Goal: Transaction & Acquisition: Purchase product/service

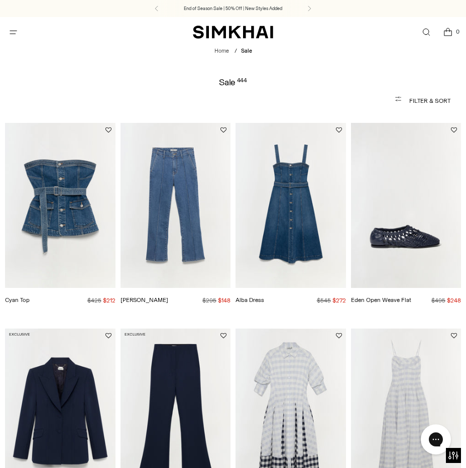
click at [14, 31] on button "Open menu modal" at bounding box center [13, 32] width 21 height 21
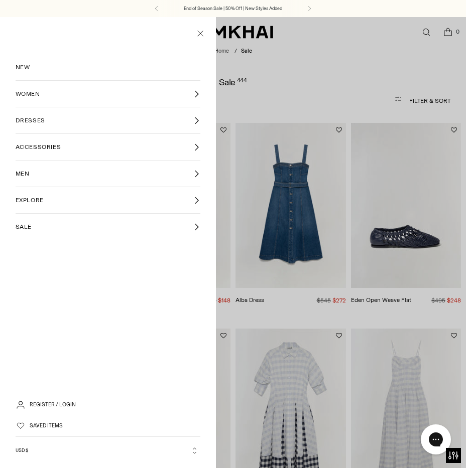
click at [54, 95] on link "WOMEN" at bounding box center [108, 94] width 185 height 26
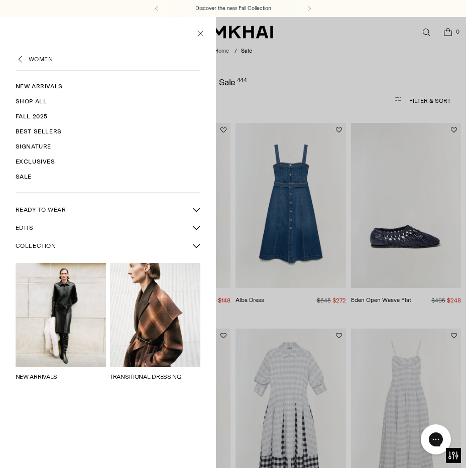
click at [48, 208] on span "READY TO WEAR" at bounding box center [41, 209] width 51 height 9
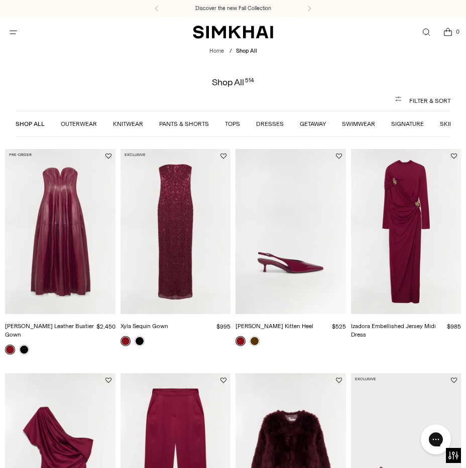
click at [186, 127] on link "Pants & Shorts" at bounding box center [184, 123] width 50 height 7
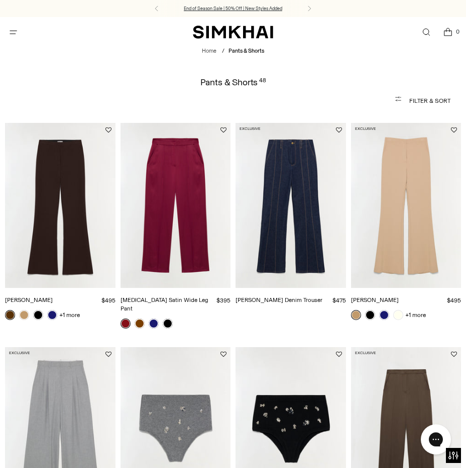
click at [219, 10] on p "End of Season Sale | 50% Off | New Styles Added" at bounding box center [233, 8] width 98 height 7
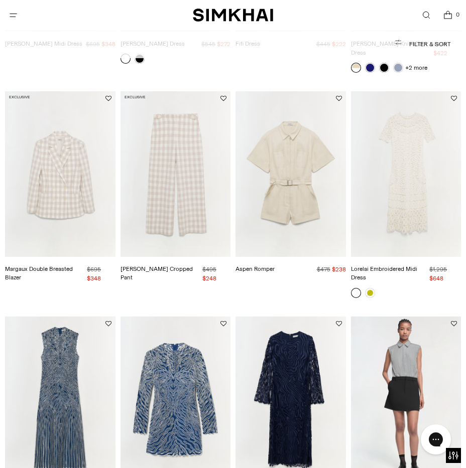
scroll to position [682, 0]
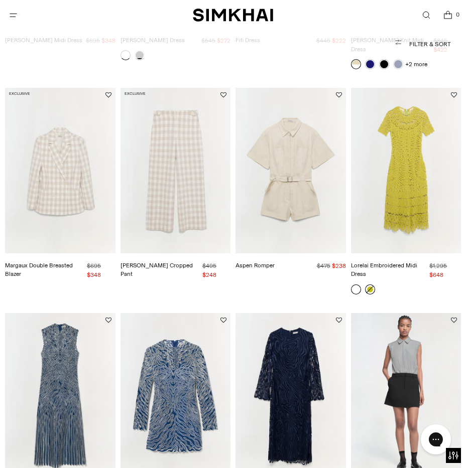
click at [370, 285] on link at bounding box center [370, 290] width 10 height 10
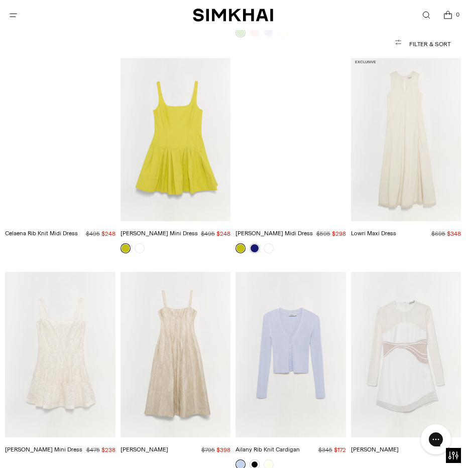
scroll to position [5616, 0]
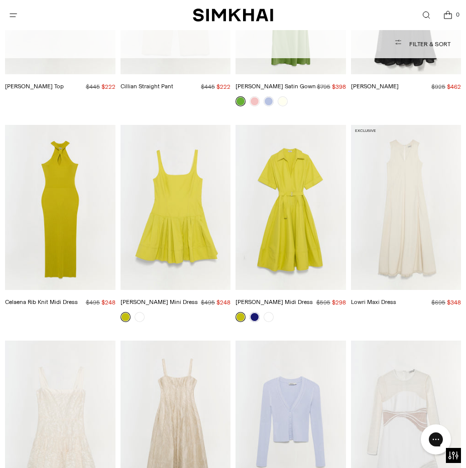
click at [0, 0] on img "Deanna Cotton Midi Dress" at bounding box center [0, 0] width 0 height 0
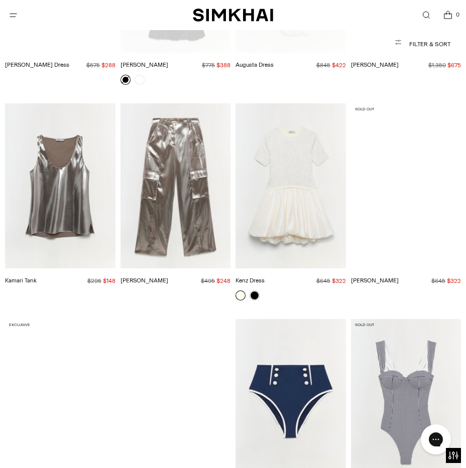
scroll to position [7162, 0]
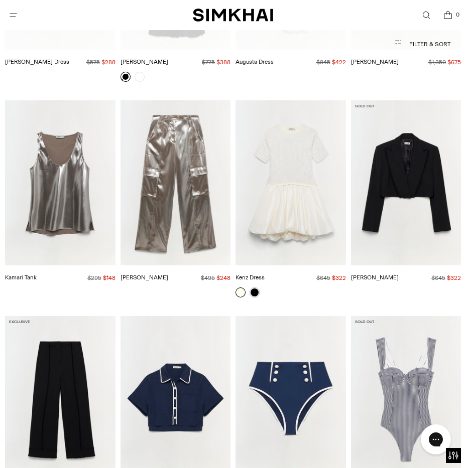
click at [0, 0] on img "Kamari Tank" at bounding box center [0, 0] width 0 height 0
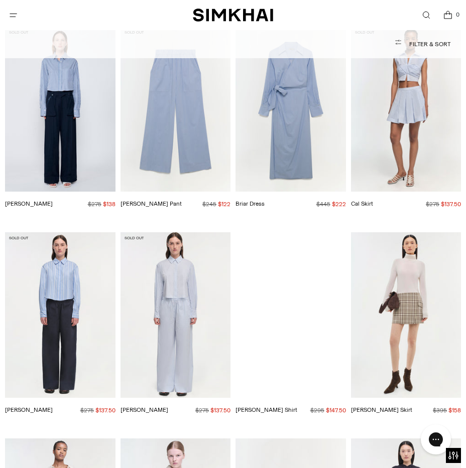
scroll to position [12848, 0]
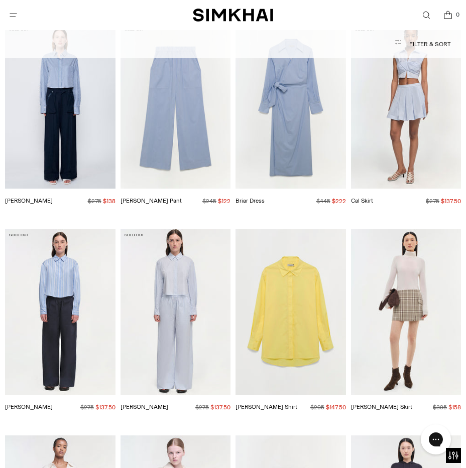
click at [0, 0] on img "Chandler Shirt" at bounding box center [0, 0] width 0 height 0
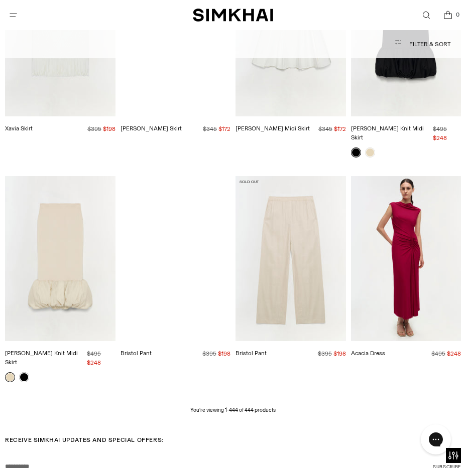
scroll to position [23680, 0]
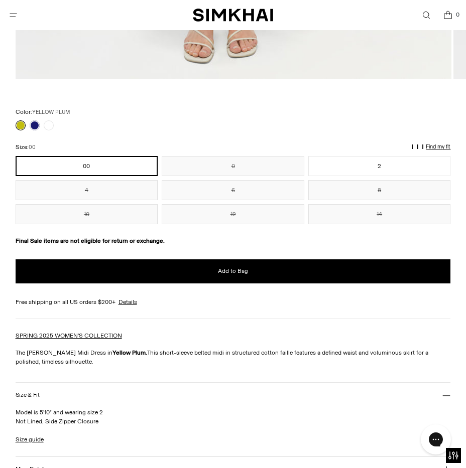
scroll to position [684, 0]
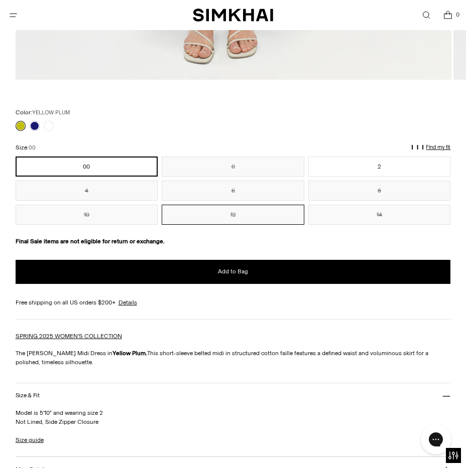
click at [263, 216] on button "12" at bounding box center [233, 215] width 143 height 20
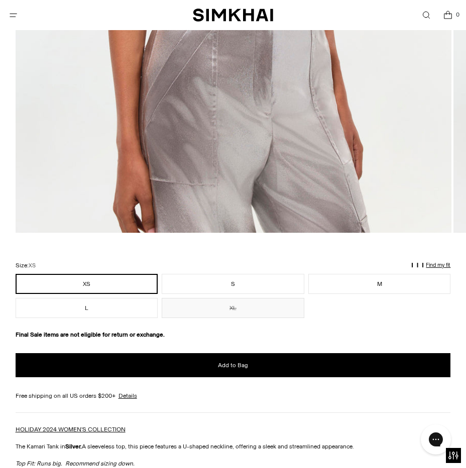
scroll to position [531, 0]
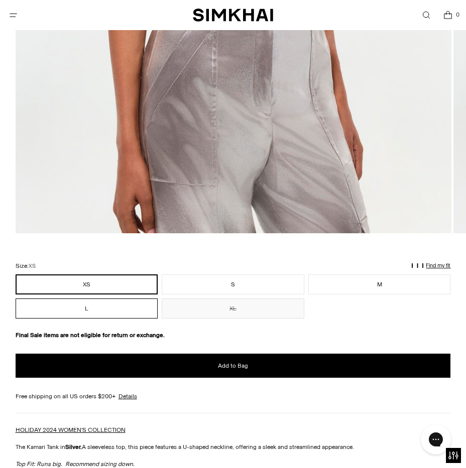
click at [78, 311] on button "L" at bounding box center [87, 309] width 143 height 20
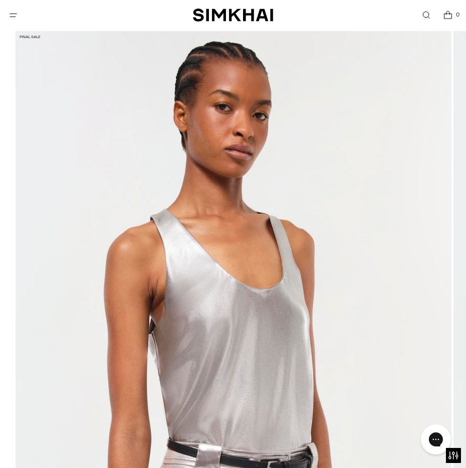
scroll to position [79, 0]
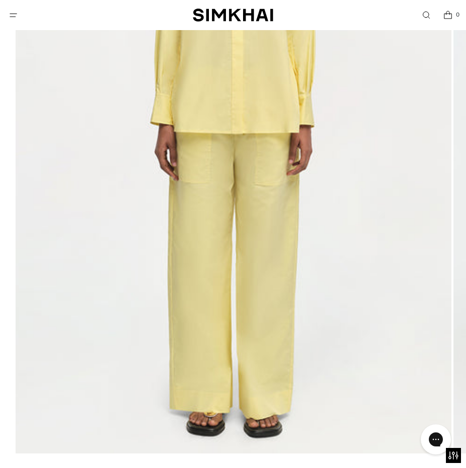
scroll to position [321, 0]
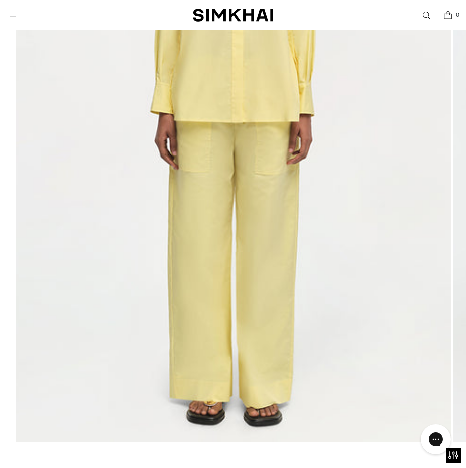
click at [296, 224] on img at bounding box center [234, 116] width 436 height 654
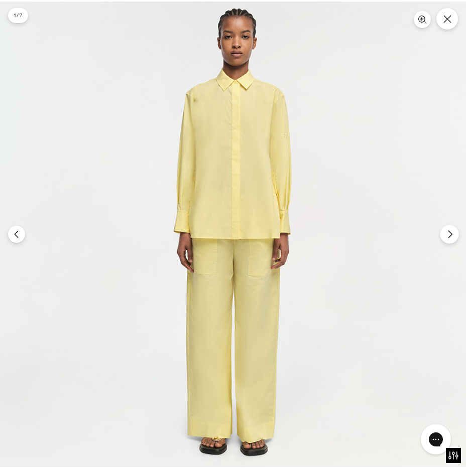
click at [451, 233] on icon "Next" at bounding box center [449, 234] width 9 height 9
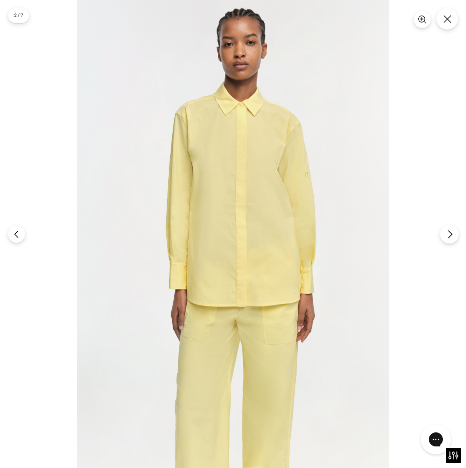
click at [451, 233] on icon "Next" at bounding box center [449, 234] width 9 height 9
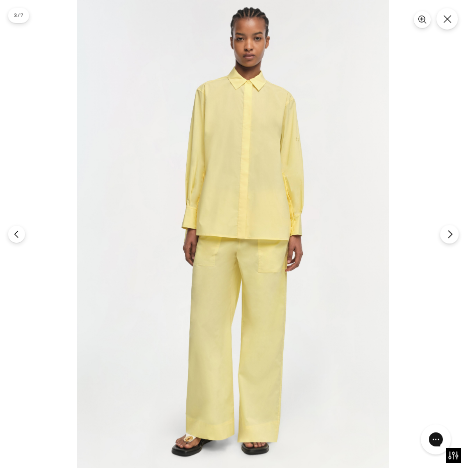
click at [451, 233] on icon "Next" at bounding box center [449, 234] width 9 height 9
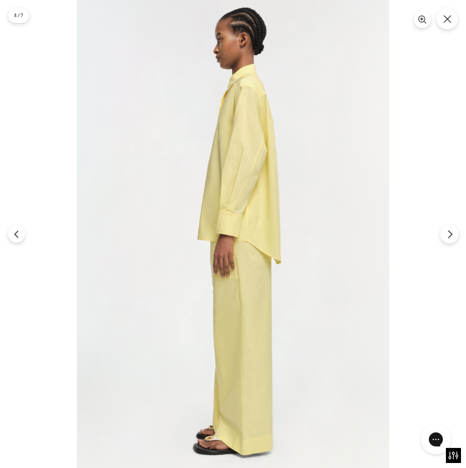
click at [451, 233] on icon "Next" at bounding box center [449, 234] width 9 height 9
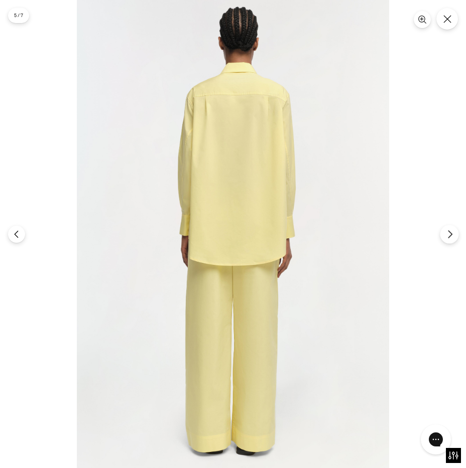
click at [451, 233] on icon "Next" at bounding box center [449, 234] width 9 height 9
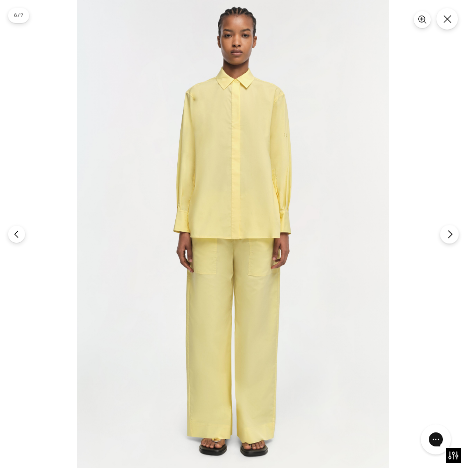
click at [451, 233] on icon "Next" at bounding box center [449, 234] width 9 height 9
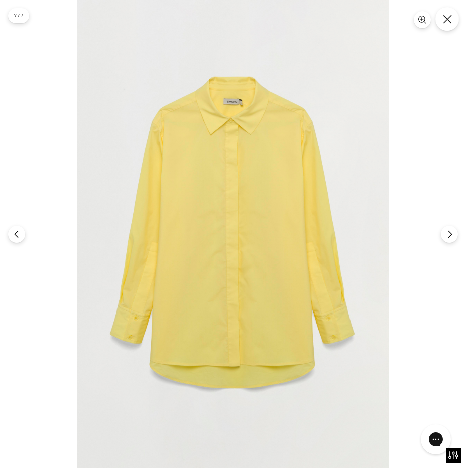
click at [441, 25] on button "Close" at bounding box center [447, 19] width 24 height 24
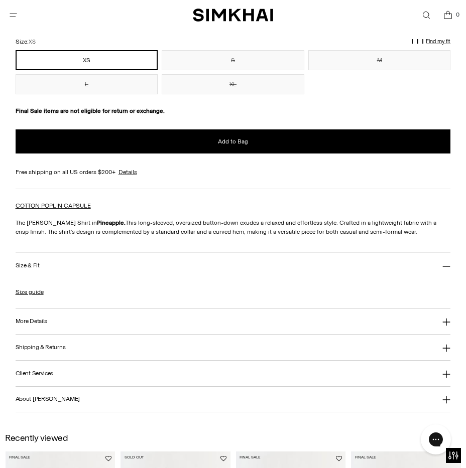
scroll to position [756, 0]
